Goal: Find specific page/section: Find specific page/section

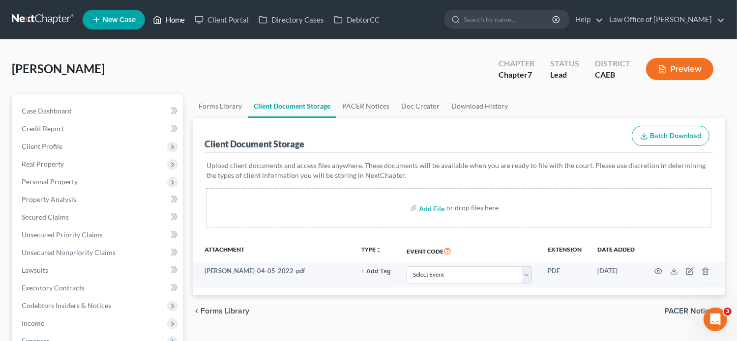
click at [159, 26] on link "Home" at bounding box center [169, 20] width 42 height 18
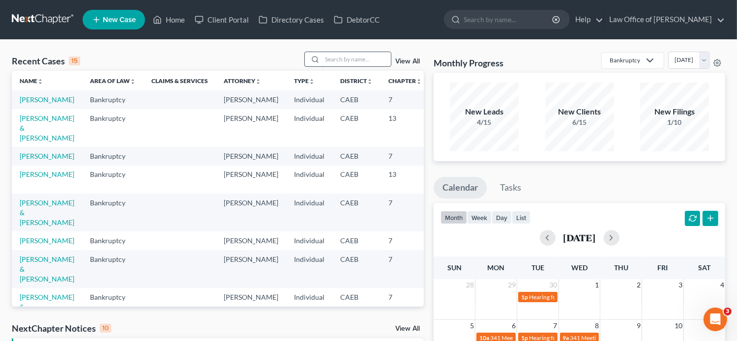
click at [334, 58] on input "search" at bounding box center [356, 59] width 69 height 14
paste input "[PERSON_NAME]"
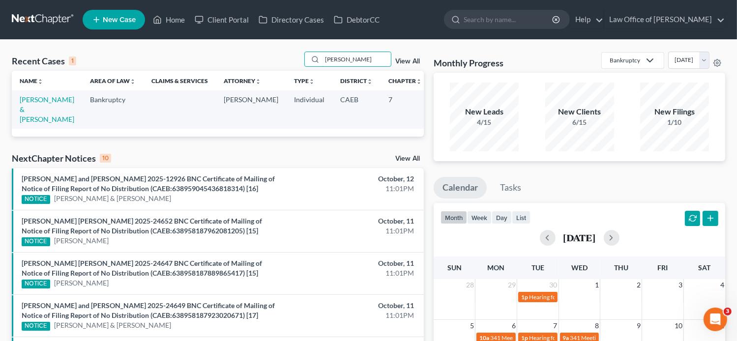
type input "[PERSON_NAME]"
click at [28, 114] on td "[PERSON_NAME] & [PERSON_NAME]" at bounding box center [47, 109] width 70 height 38
click at [28, 113] on link "[PERSON_NAME] & [PERSON_NAME]" at bounding box center [47, 109] width 55 height 28
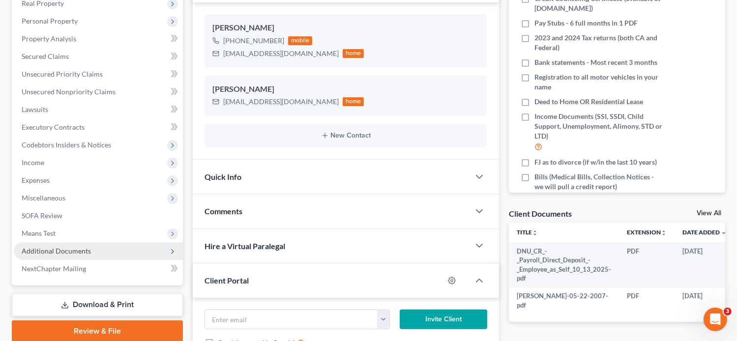
scroll to position [167, 0]
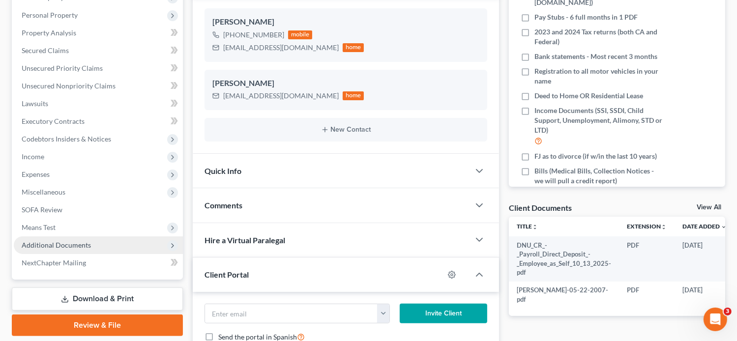
click at [98, 245] on span "Additional Documents" at bounding box center [98, 245] width 169 height 18
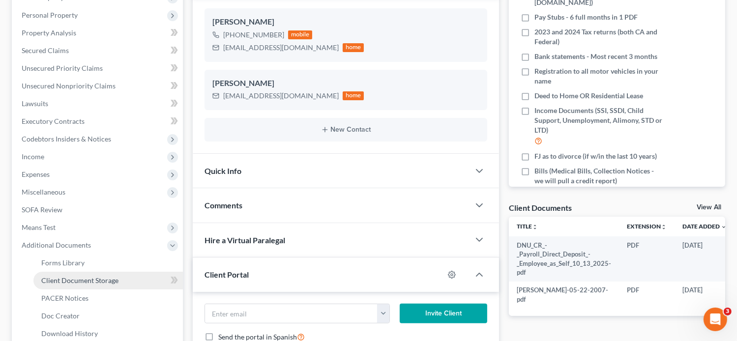
click at [94, 276] on span "Client Document Storage" at bounding box center [79, 280] width 77 height 8
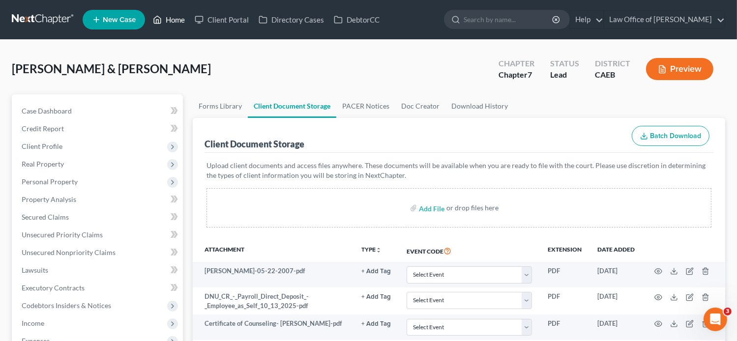
click at [177, 22] on link "Home" at bounding box center [169, 20] width 42 height 18
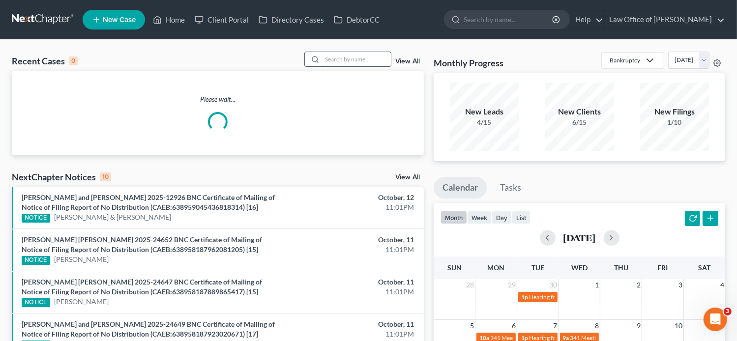
click at [353, 59] on input "search" at bounding box center [356, 59] width 69 height 14
paste input "[PERSON_NAME]"
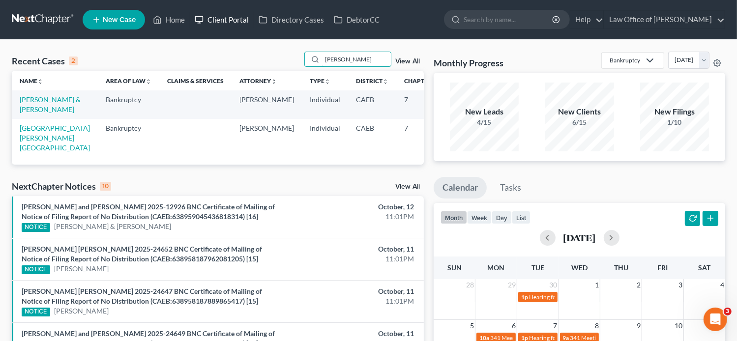
type input "[PERSON_NAME]"
click at [32, 140] on link "[GEOGRAPHIC_DATA][PERSON_NAME][GEOGRAPHIC_DATA]" at bounding box center [55, 138] width 70 height 28
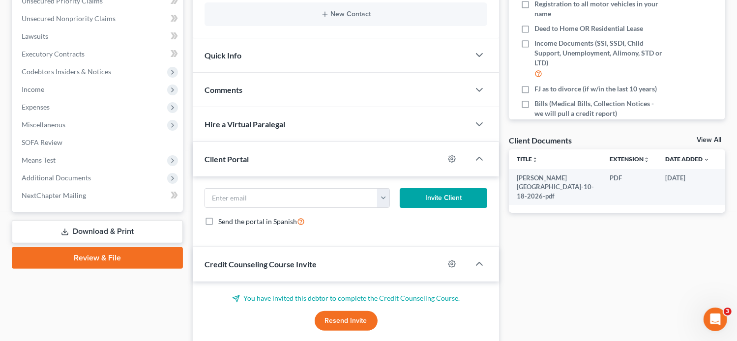
scroll to position [230, 0]
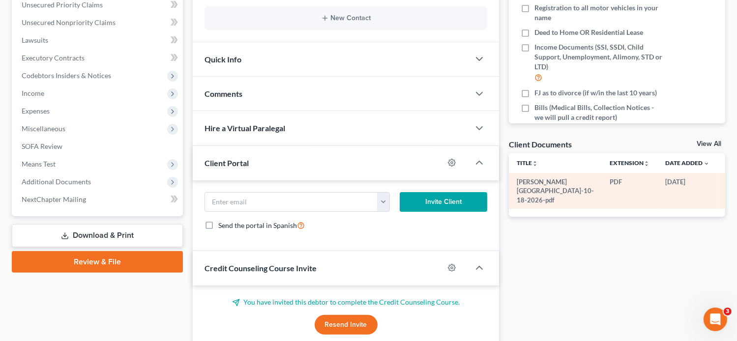
click at [725, 181] on icon "button" at bounding box center [729, 182] width 8 height 8
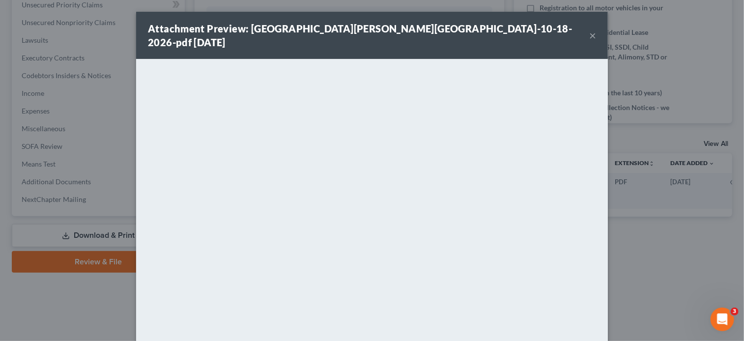
click at [592, 29] on button "×" at bounding box center [592, 35] width 7 height 12
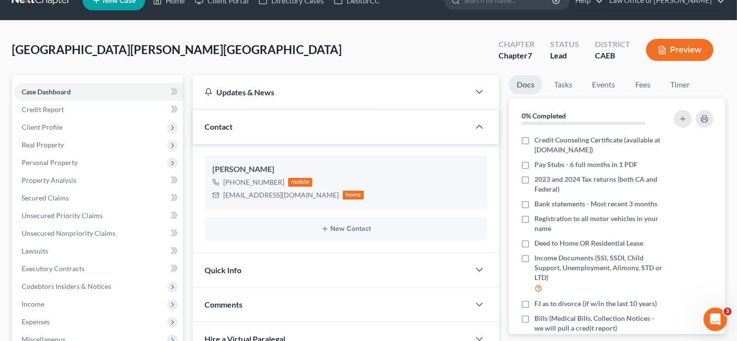
scroll to position [0, 0]
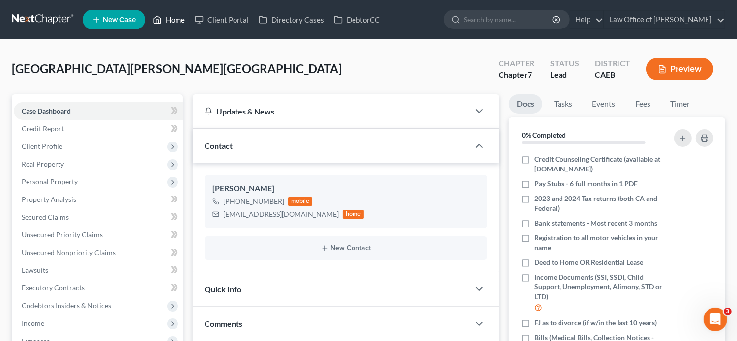
click at [172, 16] on link "Home" at bounding box center [169, 20] width 42 height 18
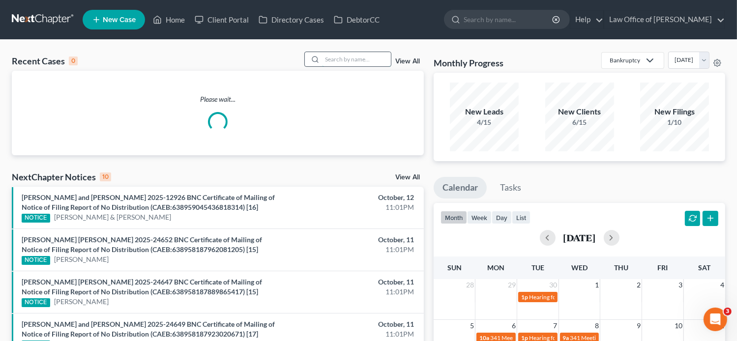
click at [371, 59] on input "search" at bounding box center [356, 59] width 69 height 14
paste input "[PERSON_NAME]"
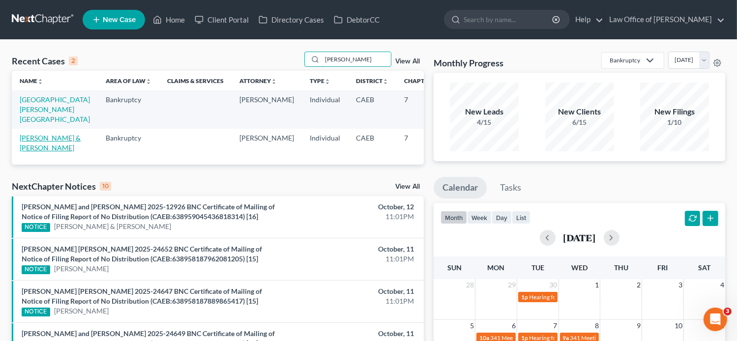
type input "[PERSON_NAME]"
click at [35, 143] on link "[PERSON_NAME] & [PERSON_NAME]" at bounding box center [50, 143] width 61 height 18
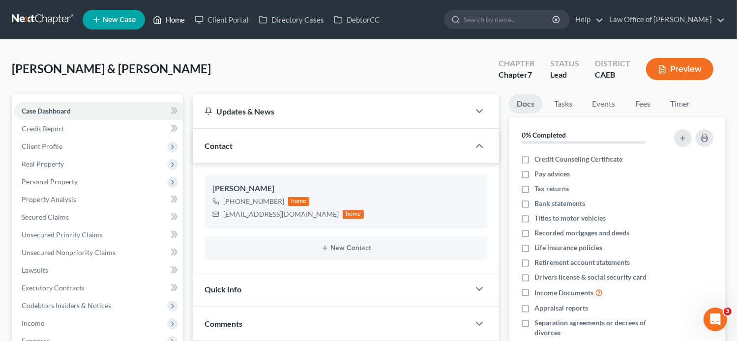
click at [158, 22] on icon at bounding box center [157, 20] width 9 height 12
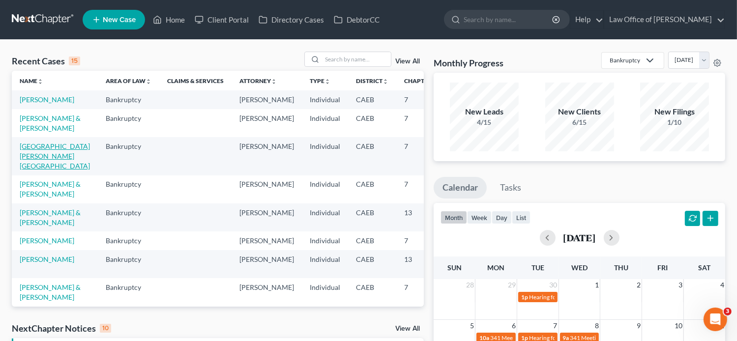
click at [29, 170] on link "[GEOGRAPHIC_DATA][PERSON_NAME][GEOGRAPHIC_DATA]" at bounding box center [55, 156] width 70 height 28
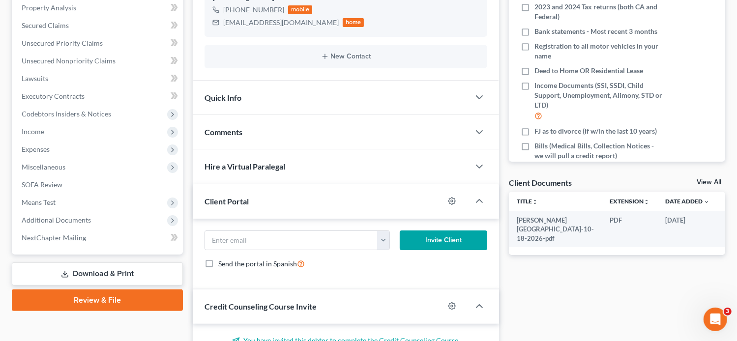
scroll to position [190, 0]
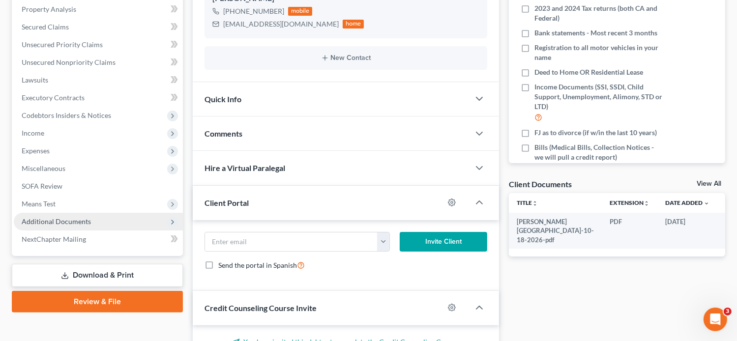
click at [85, 222] on span "Additional Documents" at bounding box center [56, 221] width 69 height 8
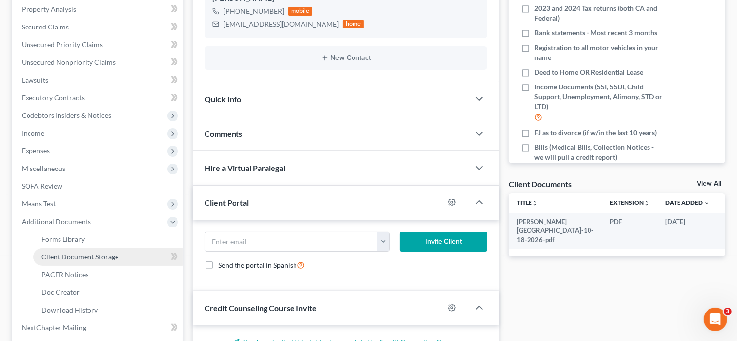
click at [118, 250] on link "Client Document Storage" at bounding box center [107, 257] width 149 height 18
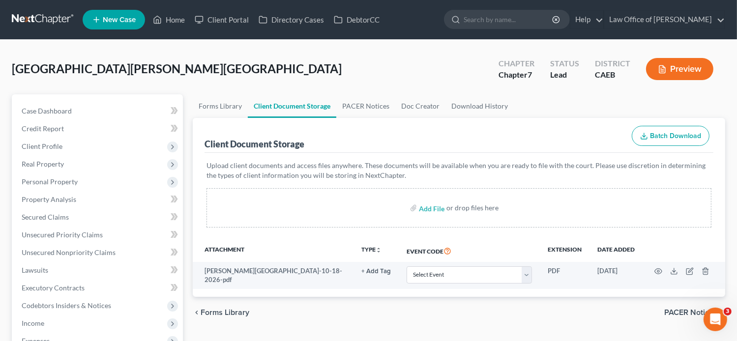
click at [472, 132] on div "Client Document Storage Batch Download" at bounding box center [458, 135] width 509 height 35
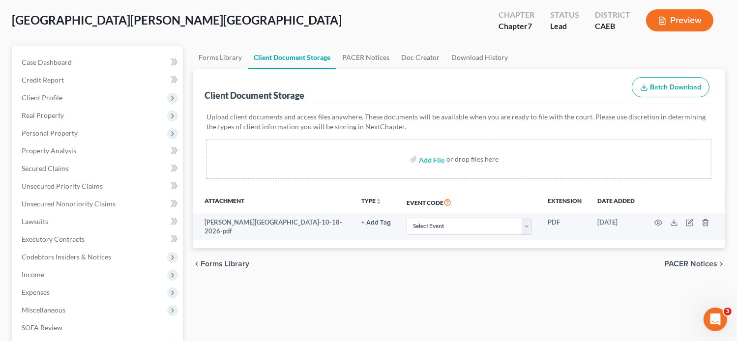
scroll to position [65, 0]
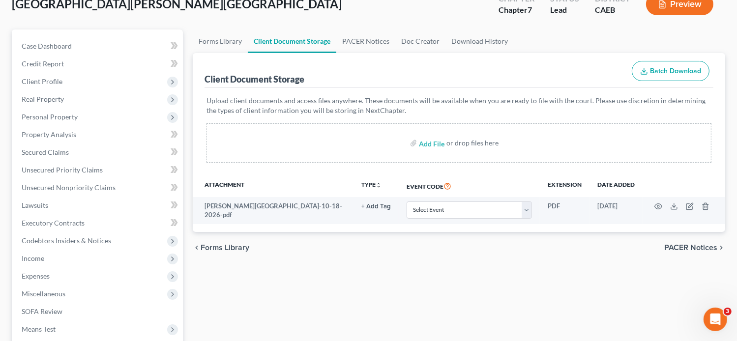
click at [463, 277] on div "Forms Library Client Document Storage PACER Notices Doc Creator Download Histor…" at bounding box center [459, 277] width 542 height 497
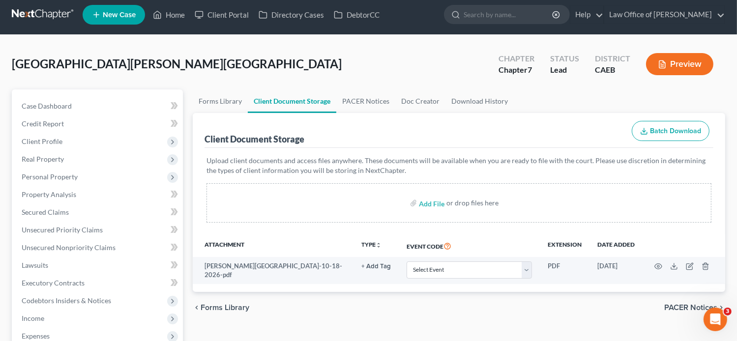
scroll to position [0, 0]
